Goal: Information Seeking & Learning: Learn about a topic

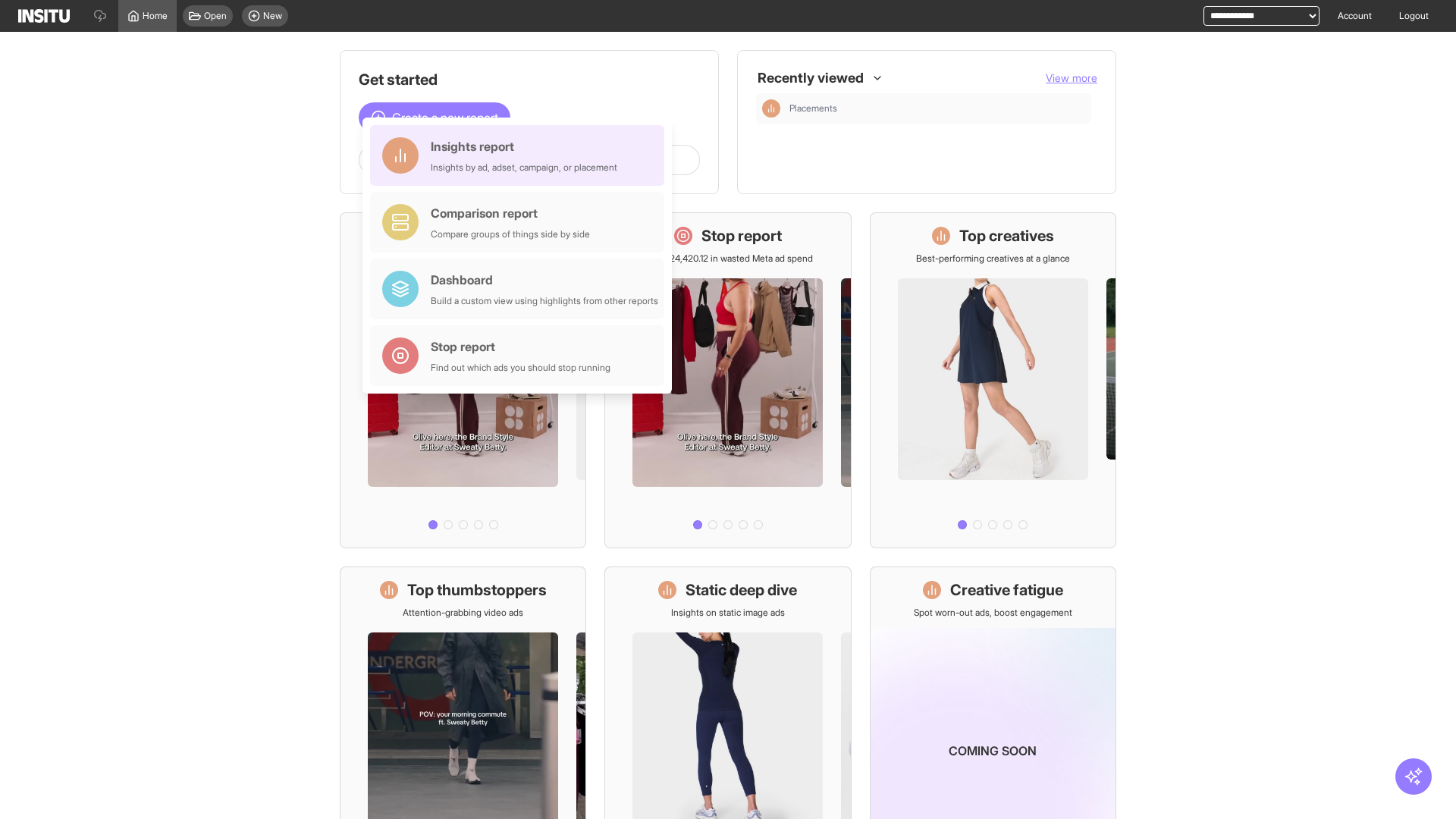
click at [521, 155] on div "Insights report Insights by ad, adset, campaign, or placement" at bounding box center [524, 156] width 186 height 37
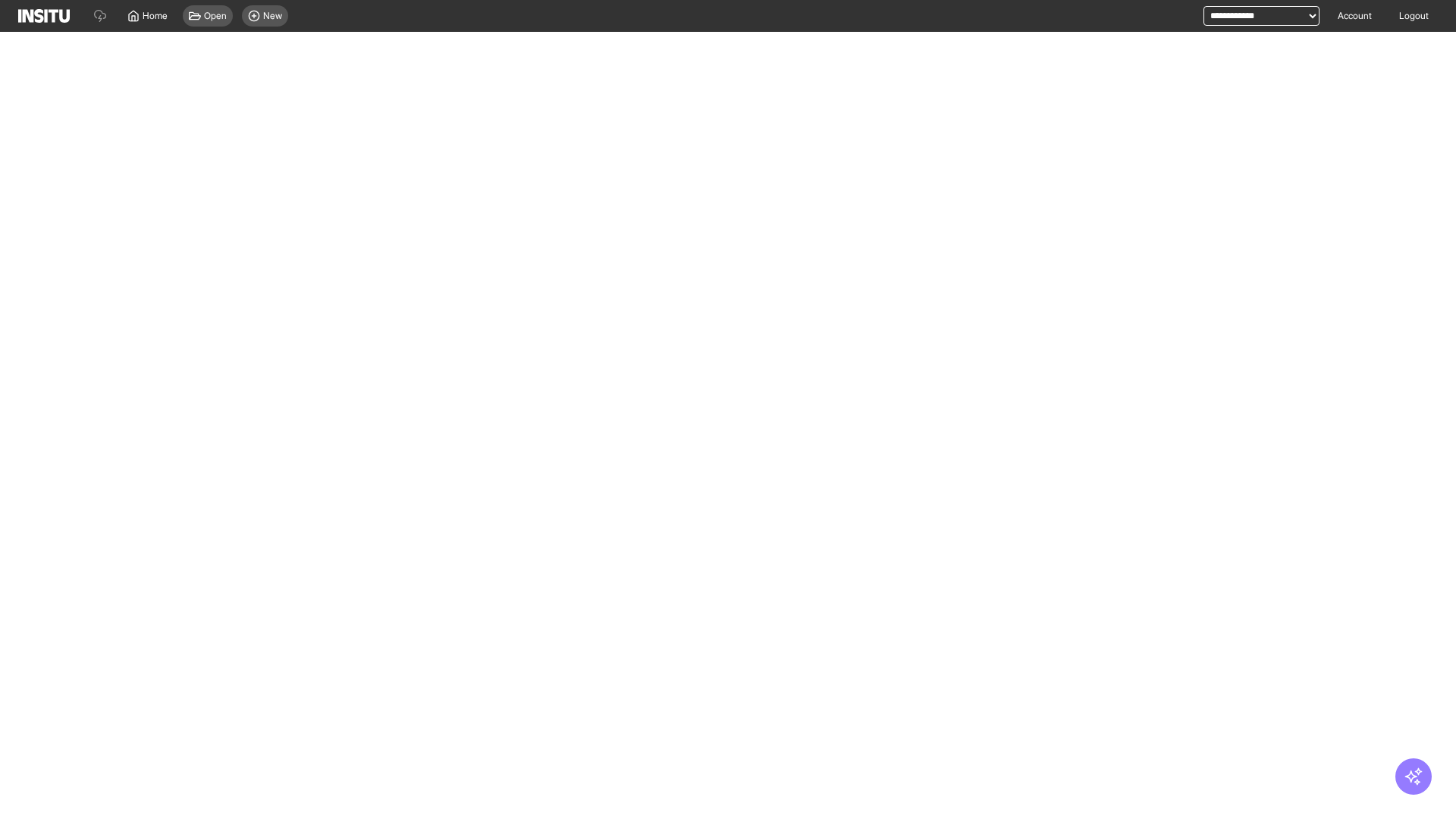
select select "**"
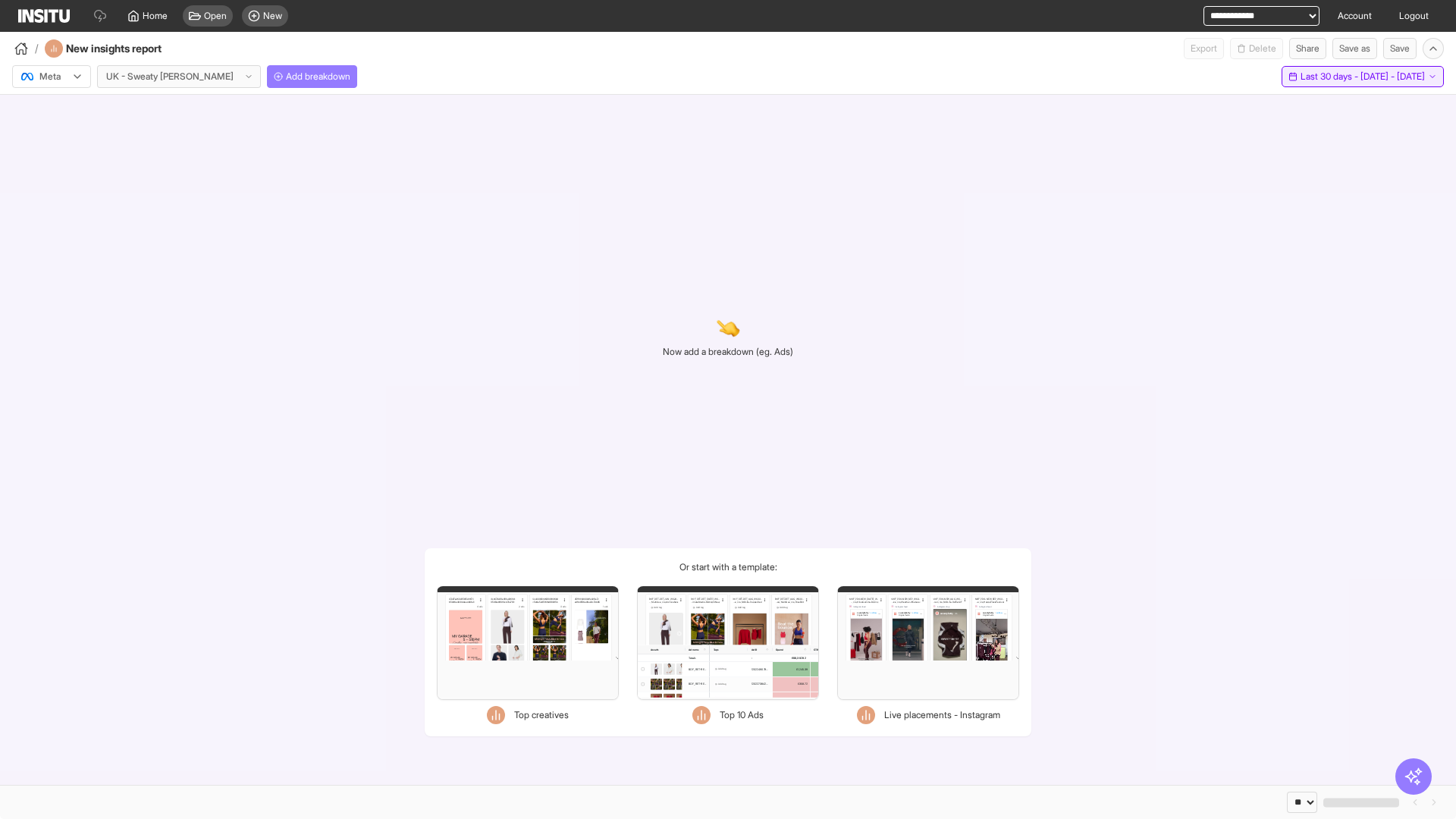
click at [1334, 76] on span "Last 30 days - [DATE] - [DATE]" at bounding box center [1363, 76] width 125 height 12
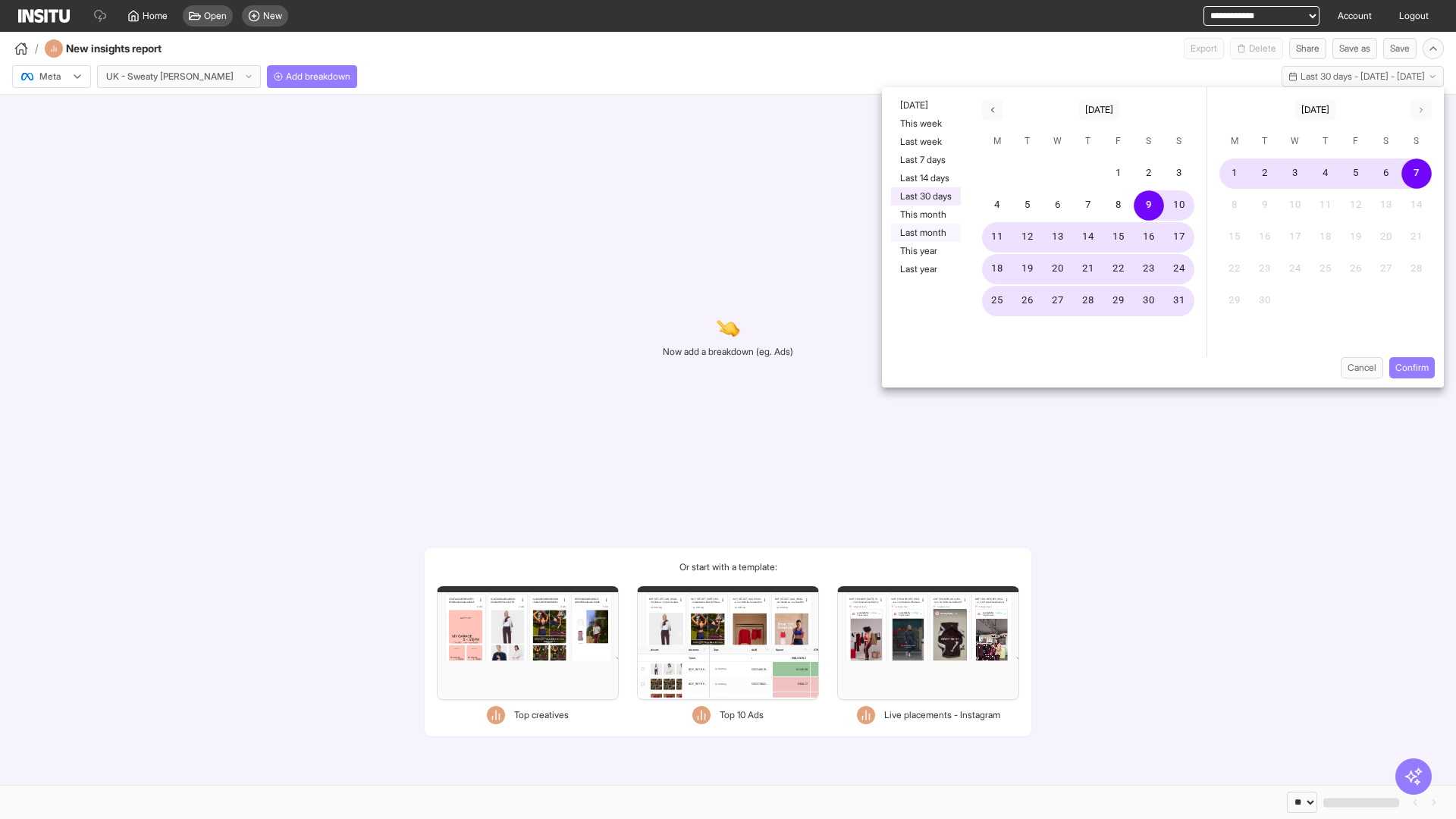
click at [925, 233] on button "Last month" at bounding box center [926, 233] width 70 height 18
